Goal: Check status: Check status

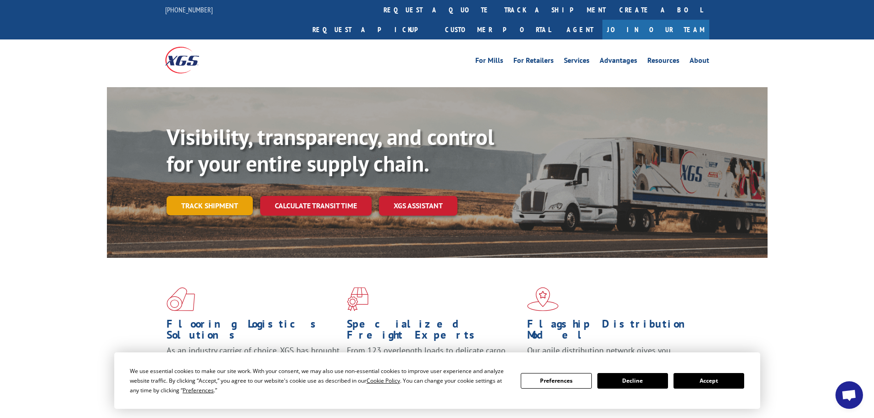
click at [212, 196] on link "Track shipment" at bounding box center [210, 205] width 86 height 19
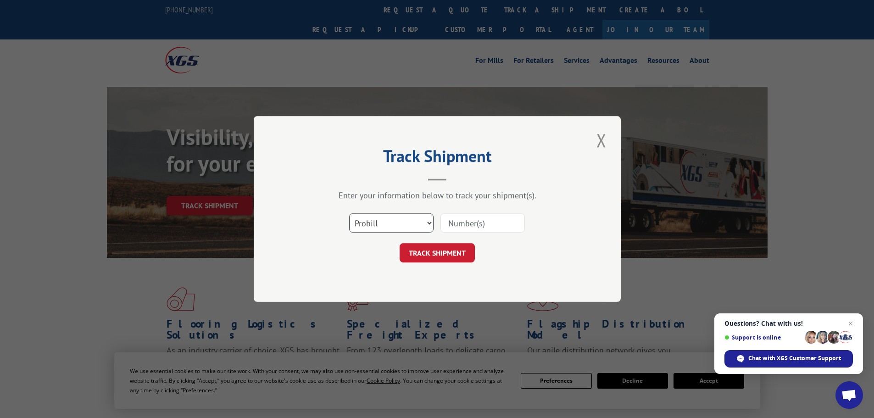
click at [428, 222] on select "Select category... Probill BOL PO" at bounding box center [391, 222] width 84 height 19
select select "bol"
click at [349, 213] on select "Select category... Probill BOL PO" at bounding box center [391, 222] width 84 height 19
paste input "5946575"
type input "5946575"
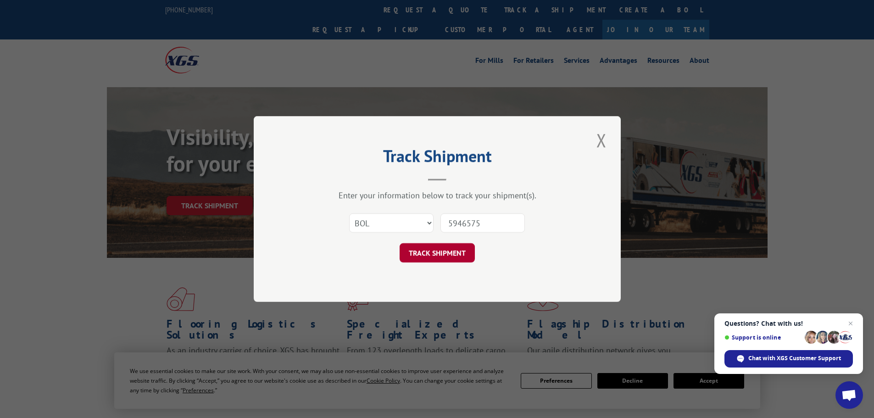
click at [442, 253] on button "TRACK SHIPMENT" at bounding box center [437, 252] width 75 height 19
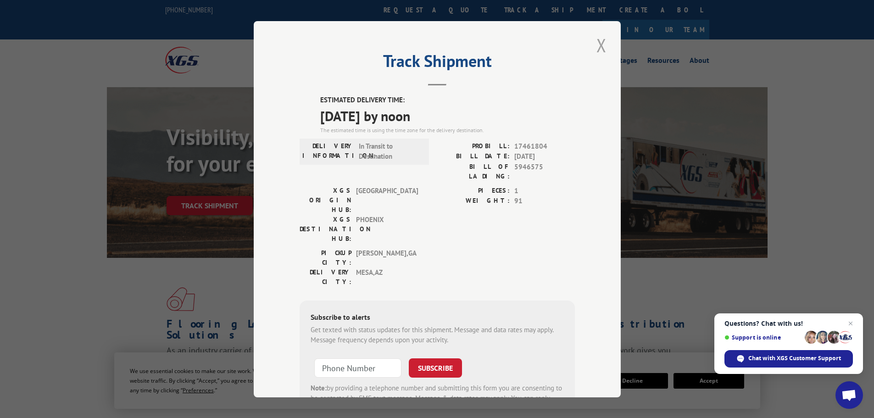
click at [598, 44] on button "Close modal" at bounding box center [602, 45] width 16 height 25
